Goal: Information Seeking & Learning: Learn about a topic

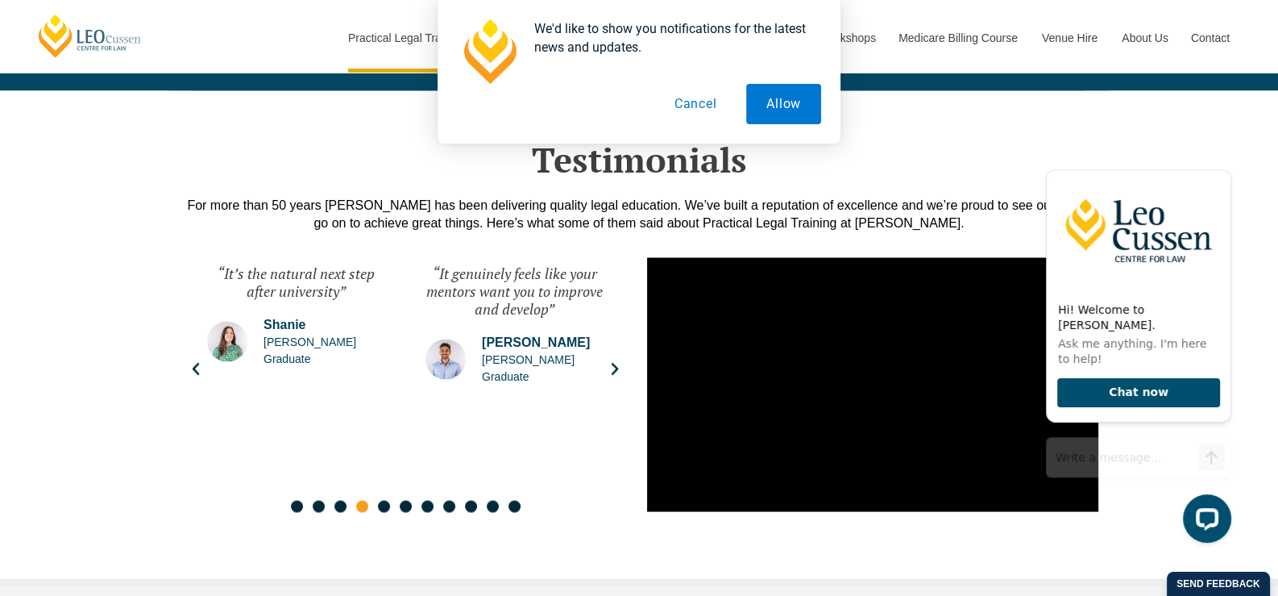
scroll to position [3869, 0]
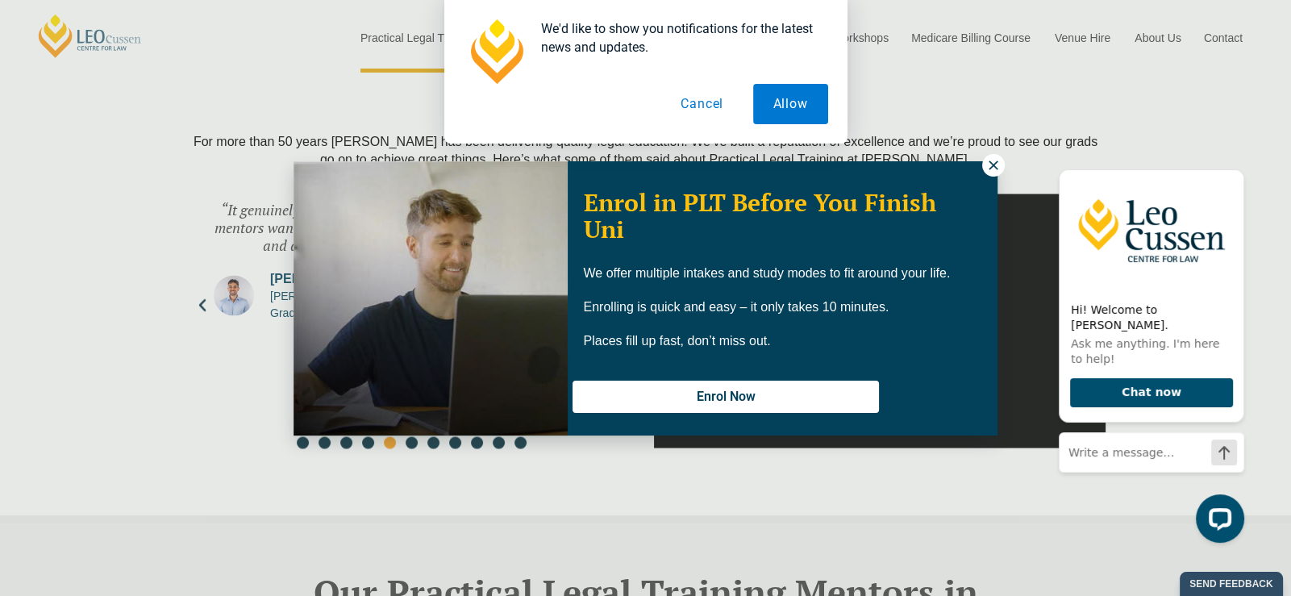
click at [704, 108] on button "Cancel" at bounding box center [701, 104] width 83 height 40
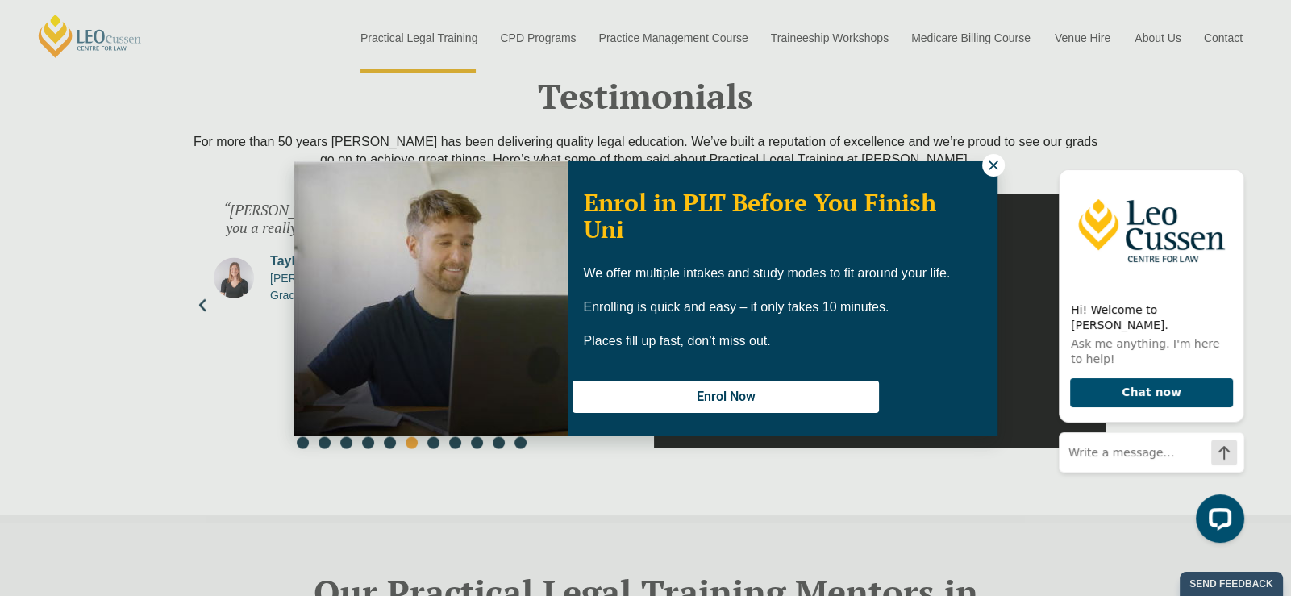
click at [995, 164] on icon at bounding box center [993, 165] width 15 height 15
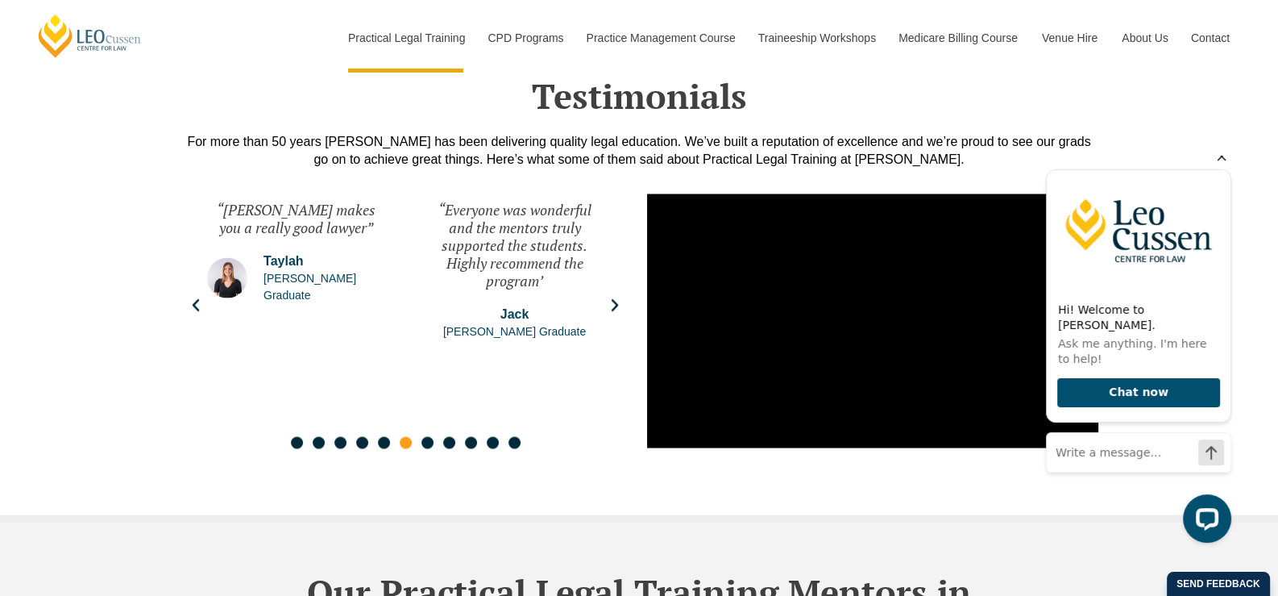
click at [1221, 161] on icon "Hide greeting" at bounding box center [1222, 156] width 9 height 9
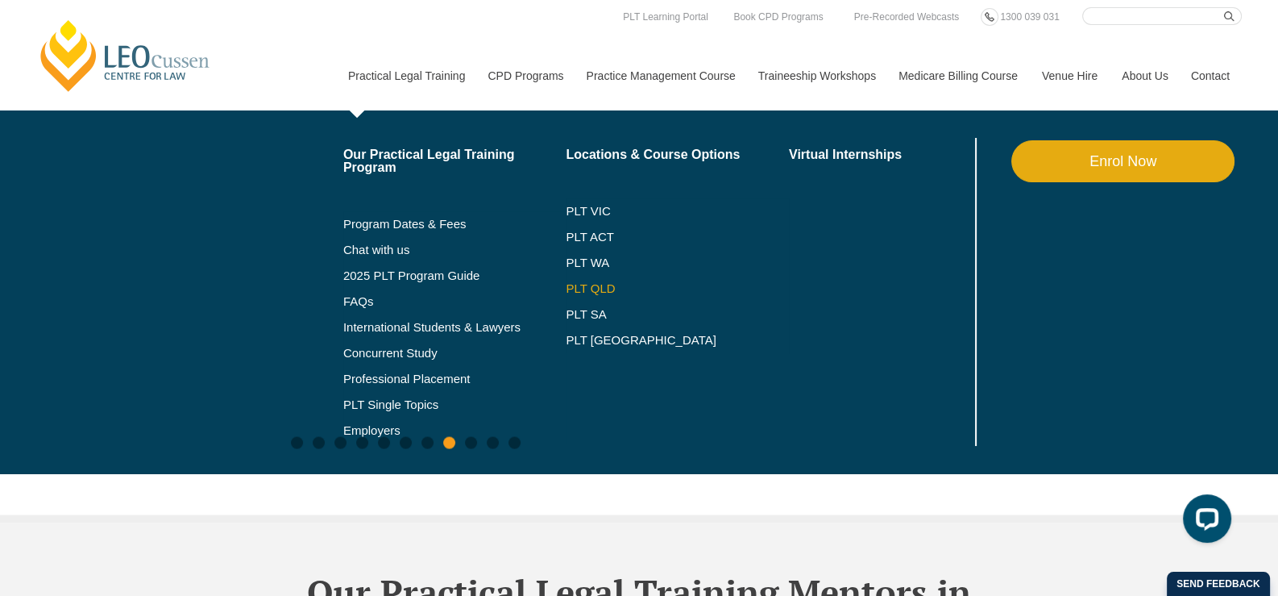
click at [577, 289] on link "PLT QLD" at bounding box center [677, 288] width 223 height 13
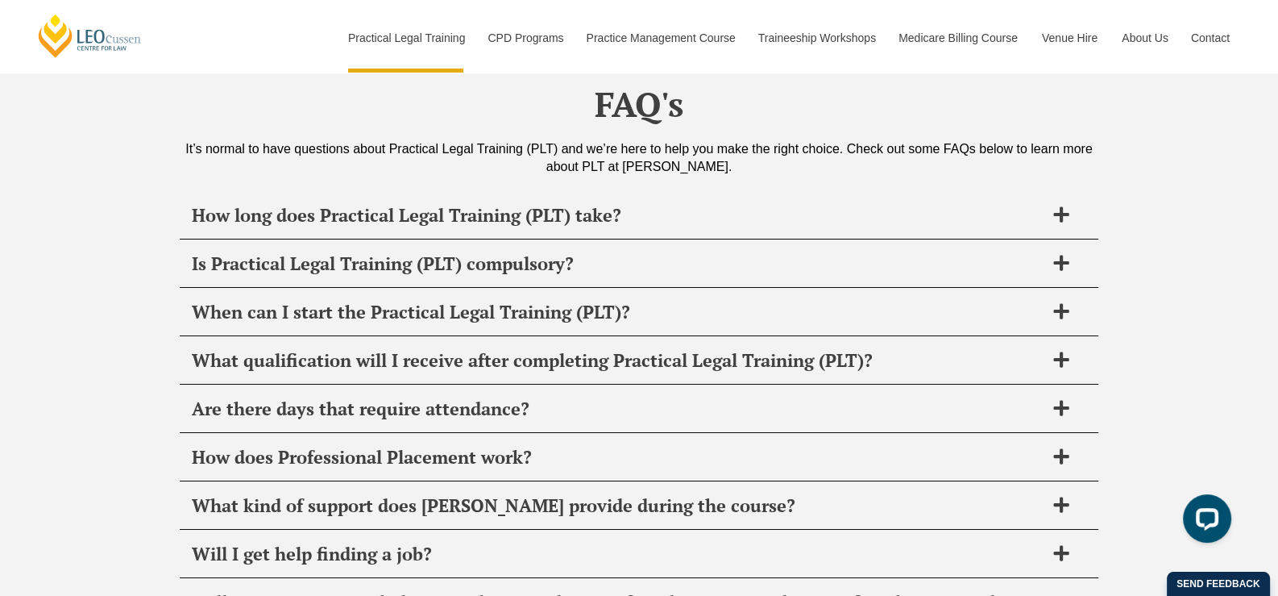
scroll to position [7738, 0]
